Goal: Navigation & Orientation: Find specific page/section

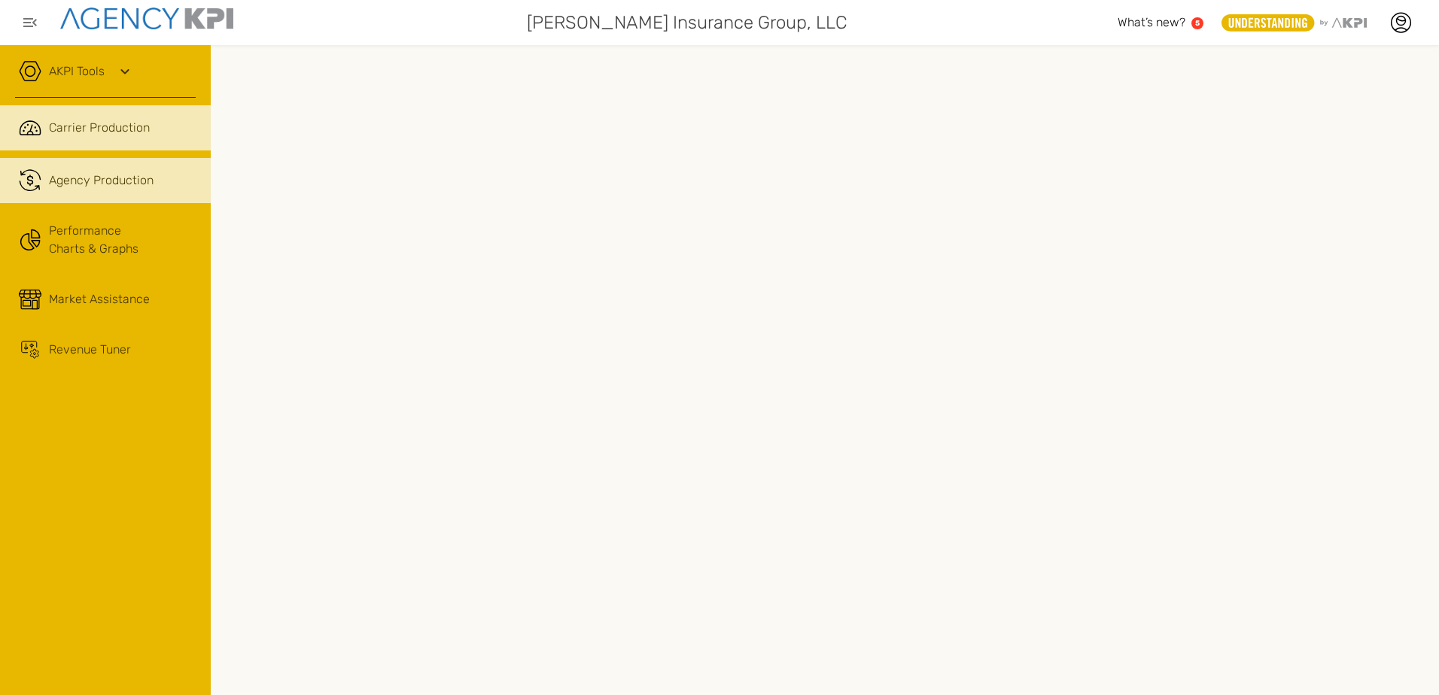
click at [130, 175] on span "Agency Production" at bounding box center [101, 181] width 105 height 18
click at [104, 120] on span "Carrier Production" at bounding box center [99, 128] width 101 height 18
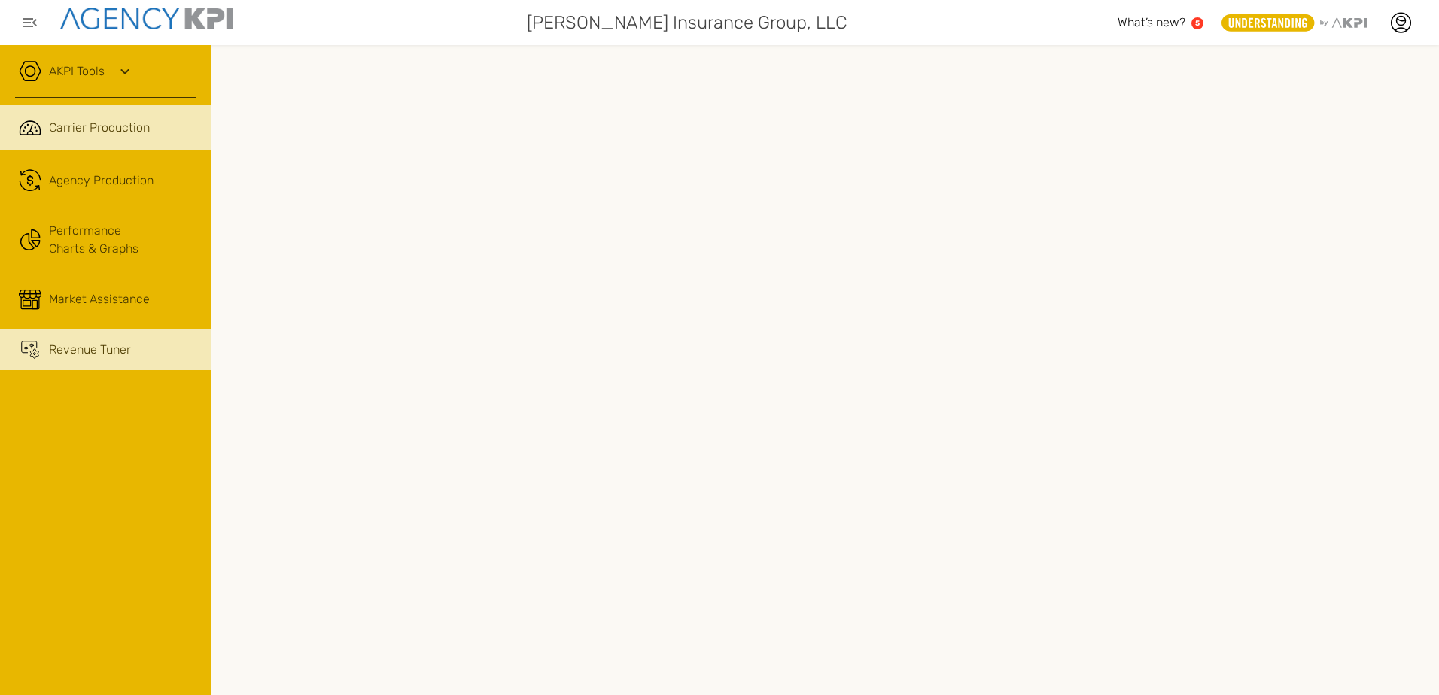
click at [84, 351] on div "Revenue Tuner" at bounding box center [90, 350] width 82 height 18
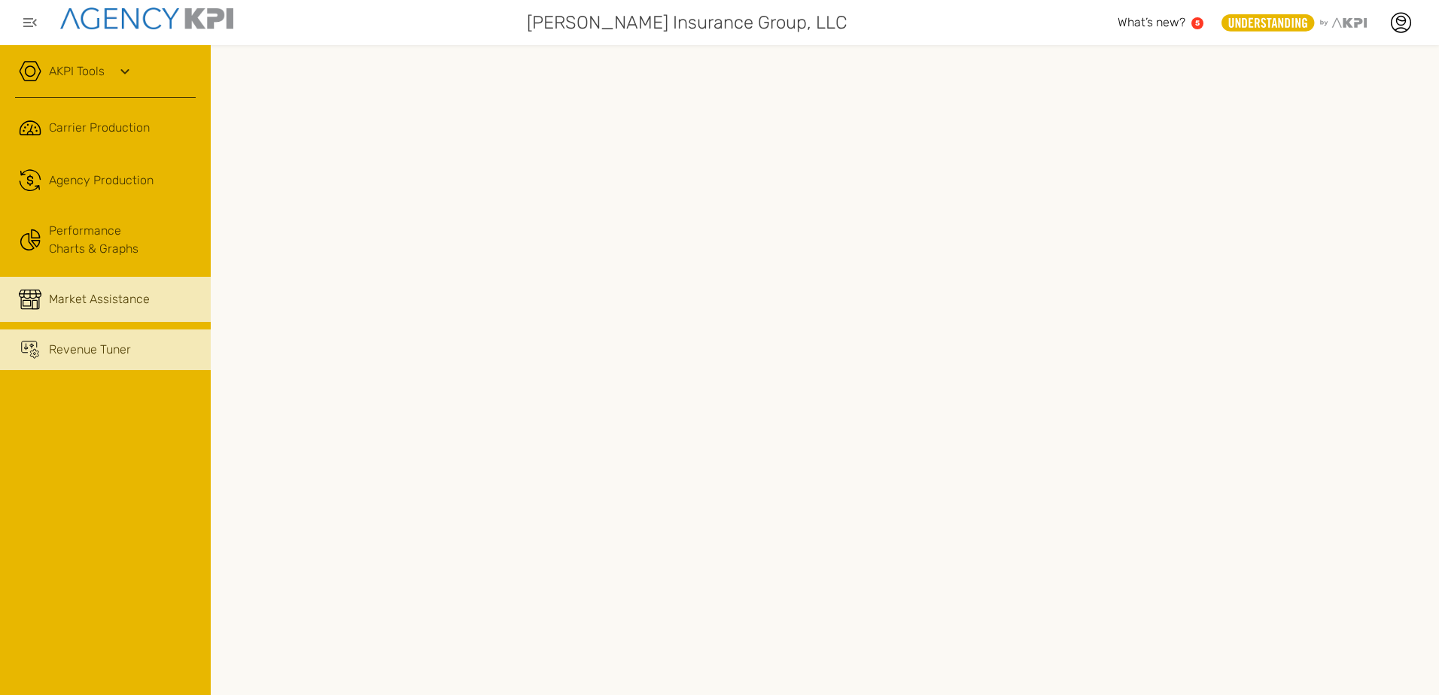
click at [99, 294] on div "Market Assistance" at bounding box center [99, 300] width 101 height 18
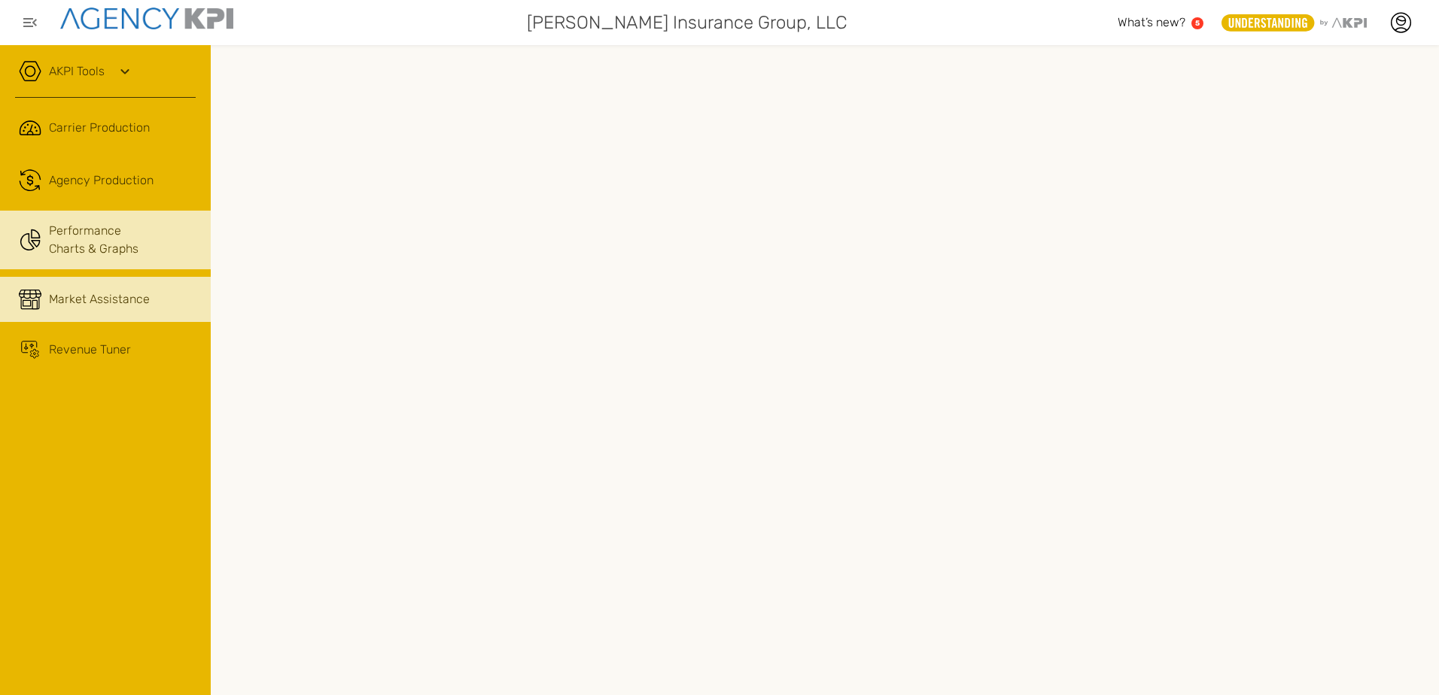
click at [105, 236] on link "Performance Charts & Graphs" at bounding box center [105, 240] width 211 height 59
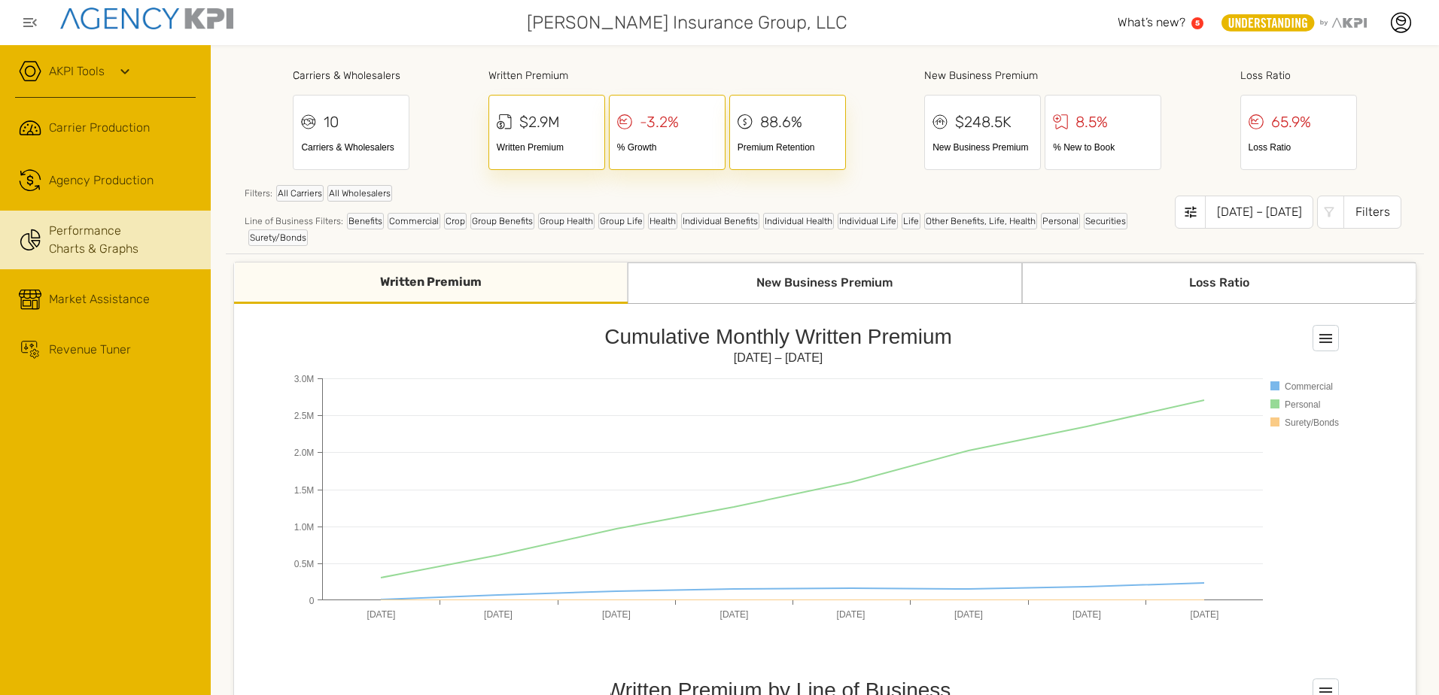
click at [482, 248] on div "Filters: All Carriers All Wholesalers Line of Business Filters: Benefits Commer…" at bounding box center [825, 214] width 1198 height 81
